Goal: Information Seeking & Learning: Learn about a topic

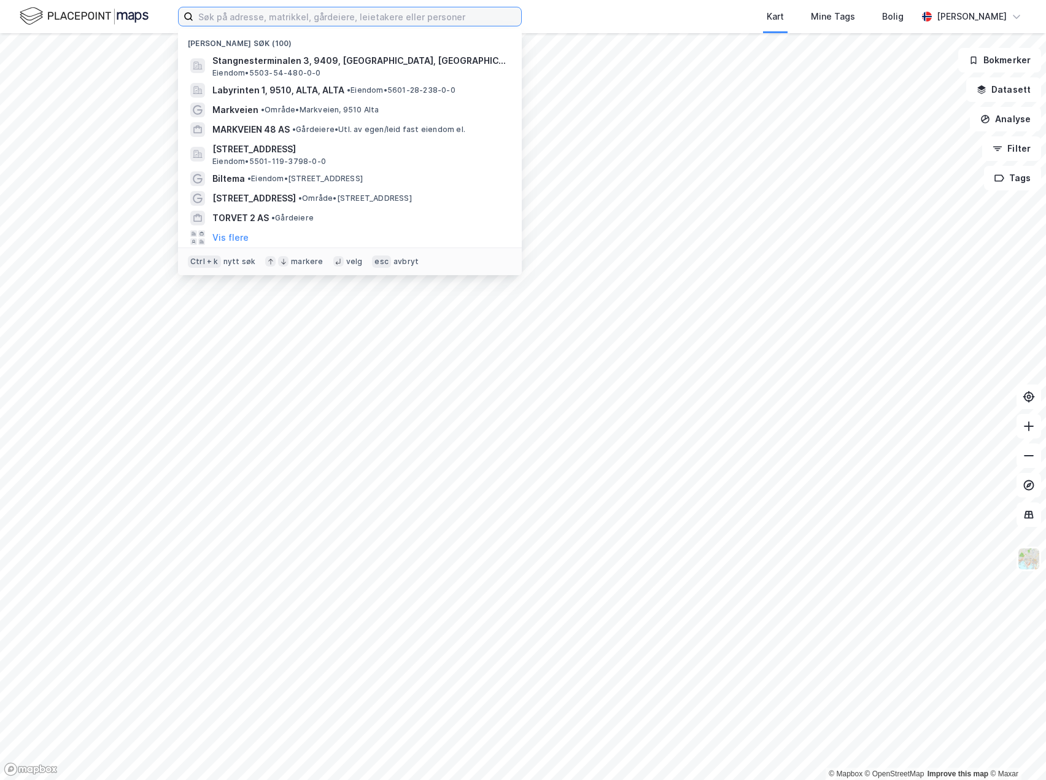
click at [315, 22] on input at bounding box center [357, 16] width 328 height 18
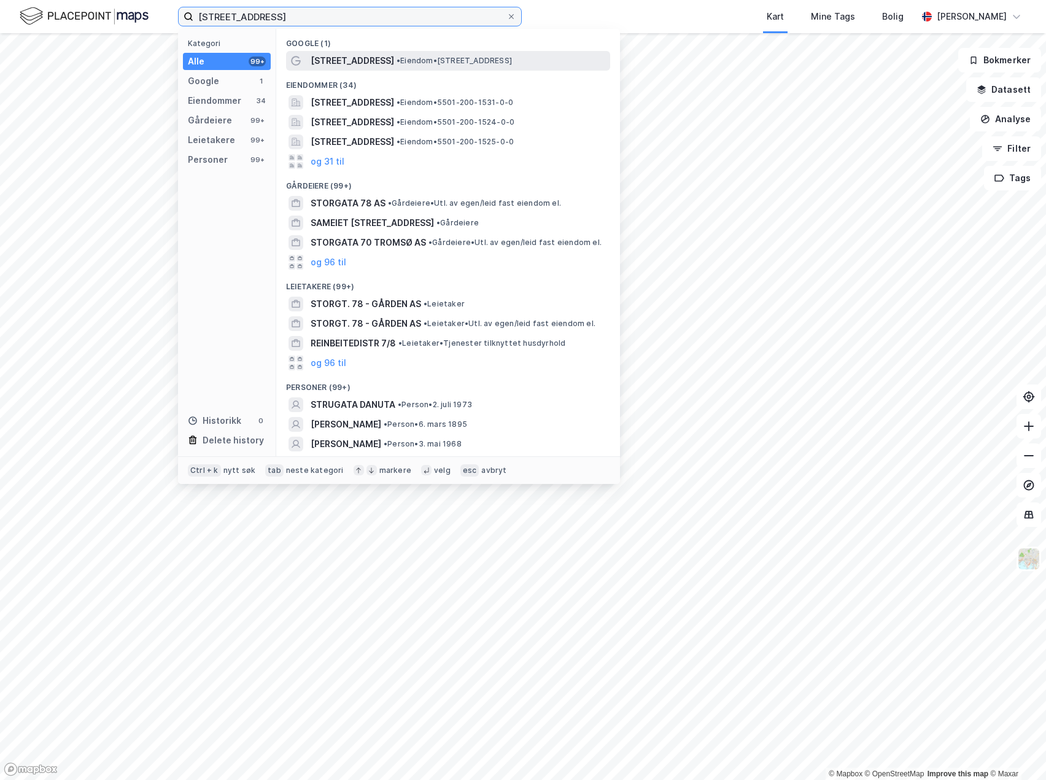
type input "[STREET_ADDRESS]"
click at [397, 61] on span "• Eiendom • [STREET_ADDRESS]" at bounding box center [454, 61] width 115 height 10
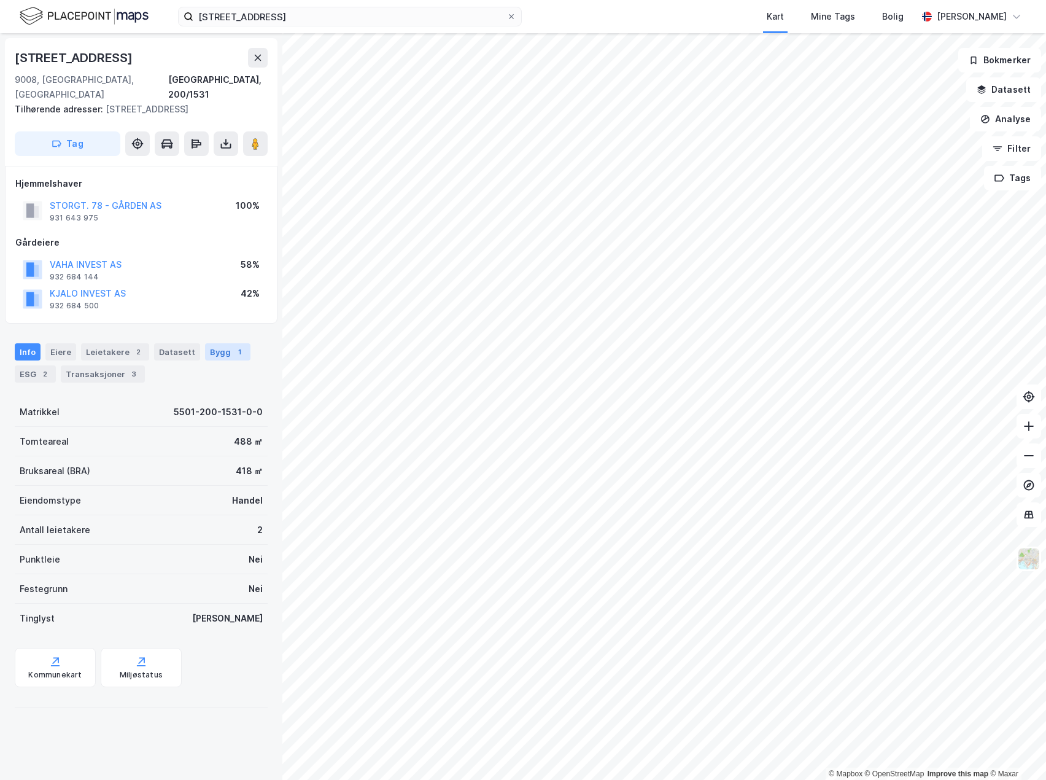
click at [209, 343] on div "Bygg 1" at bounding box center [227, 351] width 45 height 17
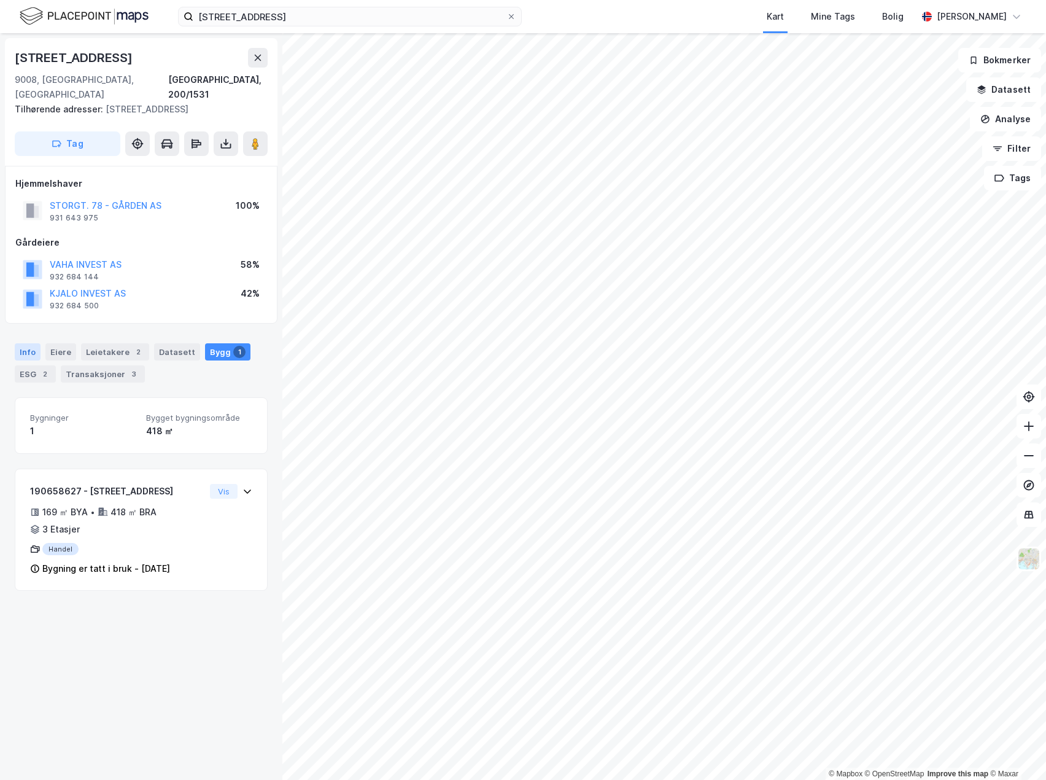
click at [21, 343] on div "Info" at bounding box center [28, 351] width 26 height 17
